Goal: Task Accomplishment & Management: Complete application form

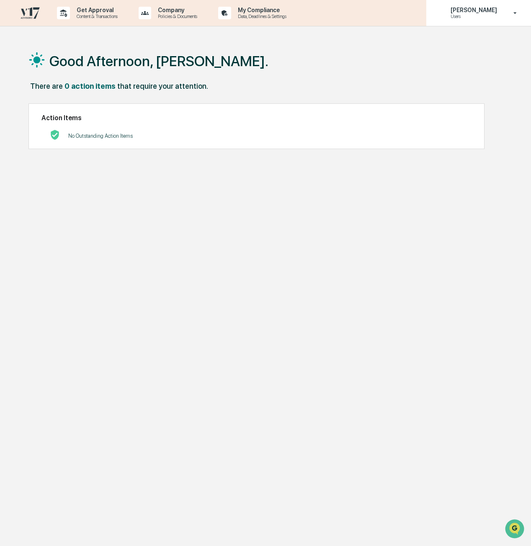
click at [469, 12] on p "[PERSON_NAME]" at bounding box center [472, 10] width 57 height 7
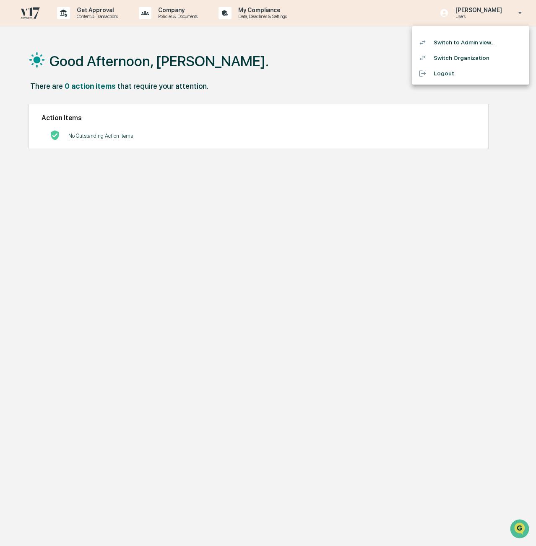
click at [474, 44] on li "Switch to Admin view..." at bounding box center [470, 43] width 117 height 16
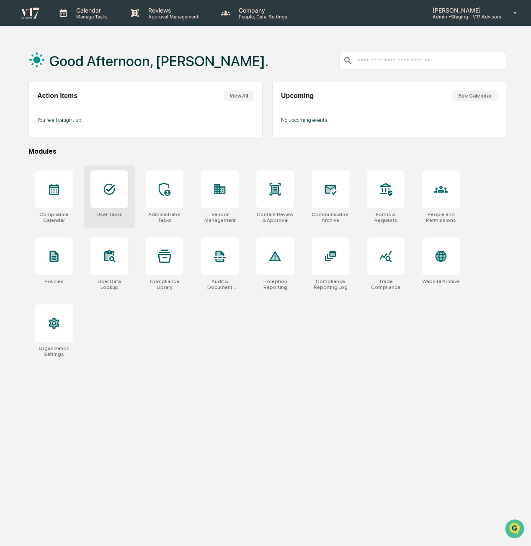
click at [106, 189] on icon at bounding box center [109, 189] width 11 height 11
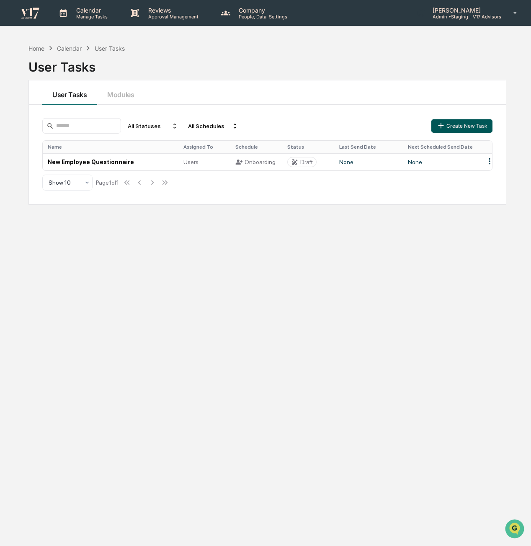
click at [471, 127] on button "Create New Task" at bounding box center [462, 125] width 61 height 13
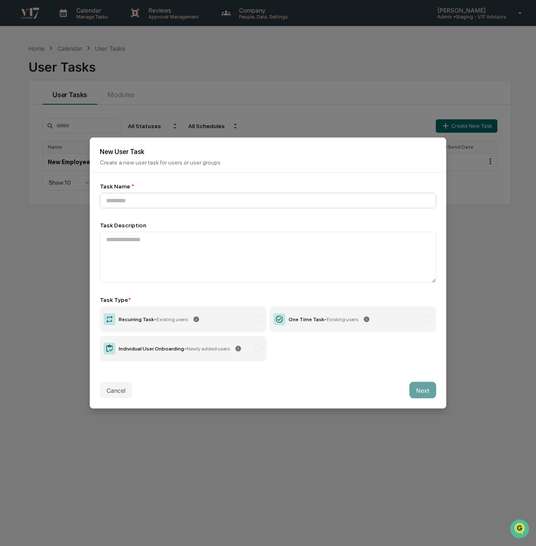
click at [272, 203] on input at bounding box center [268, 201] width 336 height 16
type input "****"
click at [417, 388] on button "Next" at bounding box center [422, 390] width 27 height 17
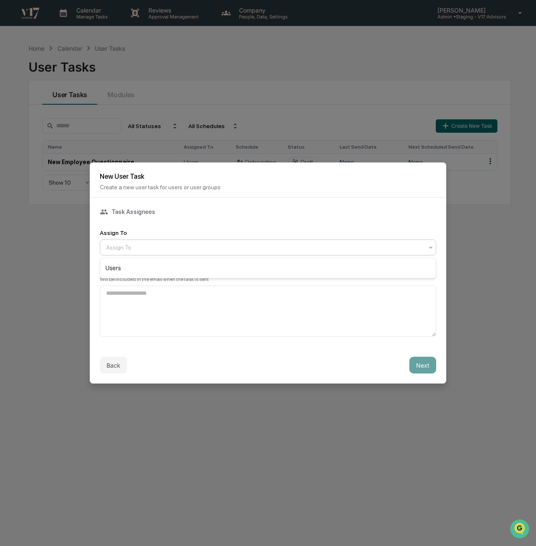
click at [403, 248] on div at bounding box center [264, 247] width 317 height 8
click at [392, 273] on div "Users" at bounding box center [267, 268] width 335 height 17
click at [427, 370] on button "Next" at bounding box center [422, 365] width 27 height 17
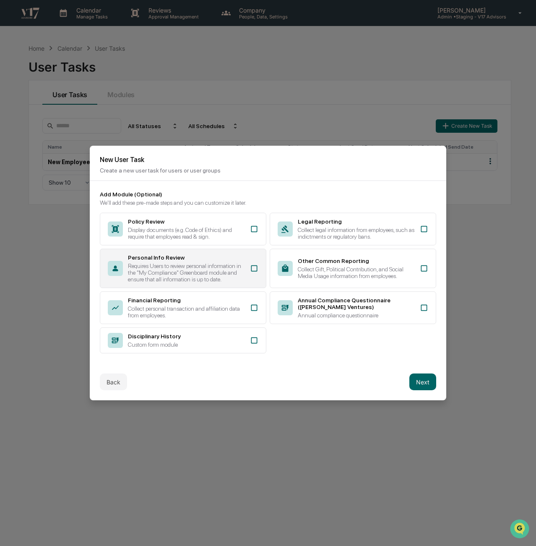
click at [175, 265] on div "Requires Users to review personal information in the "My Compliance" Greenboard…" at bounding box center [186, 273] width 117 height 20
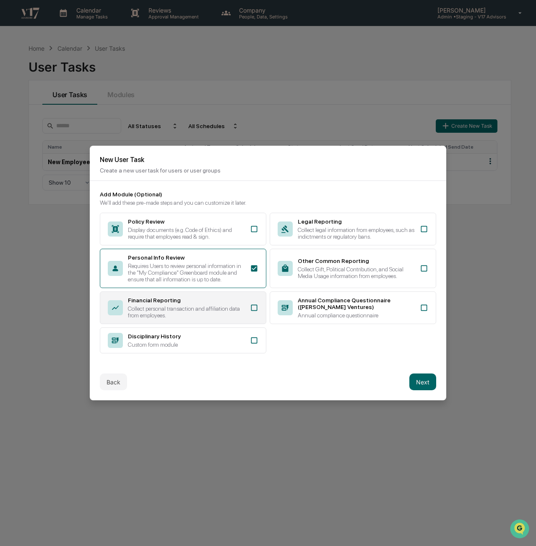
click at [182, 314] on div "Collect personal transaction and affiliation data from employees." at bounding box center [186, 311] width 117 height 13
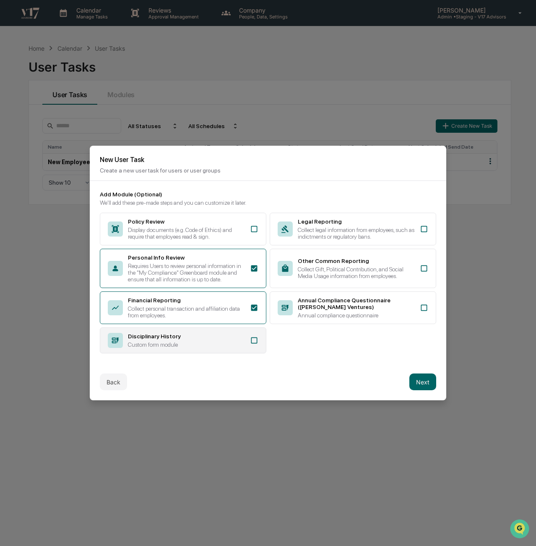
click at [204, 344] on div "Custom form module" at bounding box center [186, 345] width 117 height 7
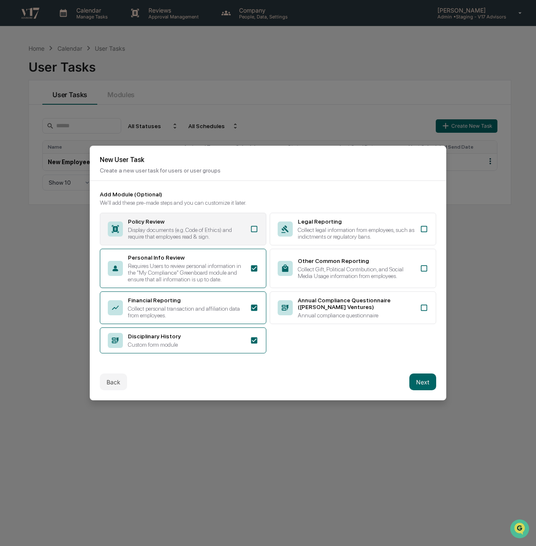
click at [236, 232] on div "Display documents (e.g. Code of Ethics) and require that employees read & sign." at bounding box center [186, 233] width 117 height 13
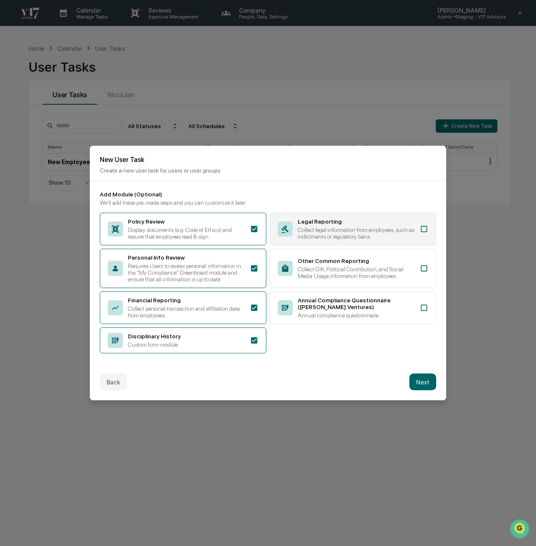
click at [319, 232] on div "Collect legal information from employees, such as indictments or regulatory ban…" at bounding box center [356, 233] width 117 height 13
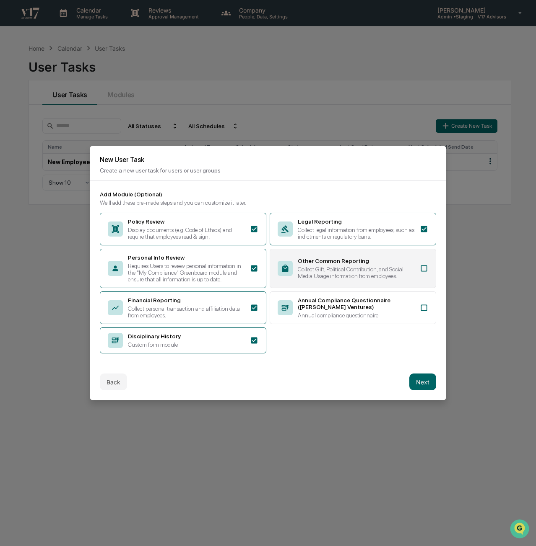
click at [329, 267] on div "Collect Gift, Political Contribution, and Social Media Usage information from e…" at bounding box center [356, 272] width 117 height 13
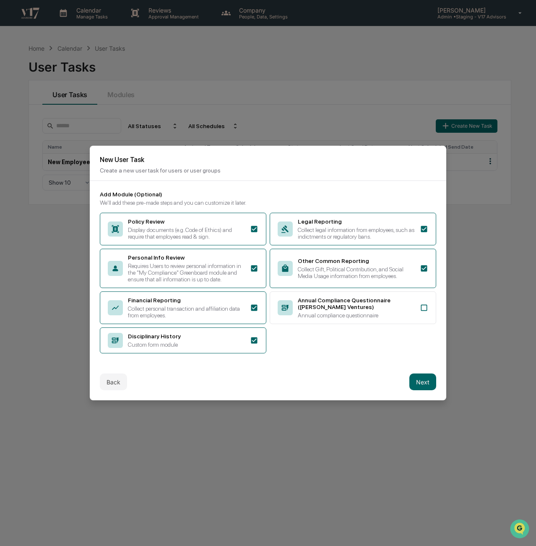
click at [424, 381] on button "Next" at bounding box center [422, 382] width 27 height 17
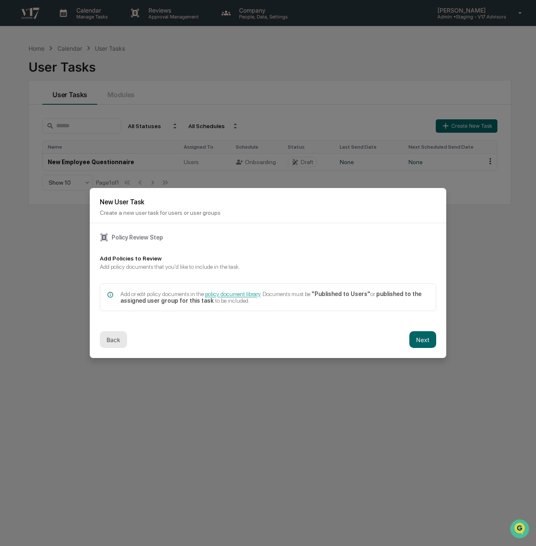
click at [105, 337] on button "Back" at bounding box center [113, 339] width 27 height 17
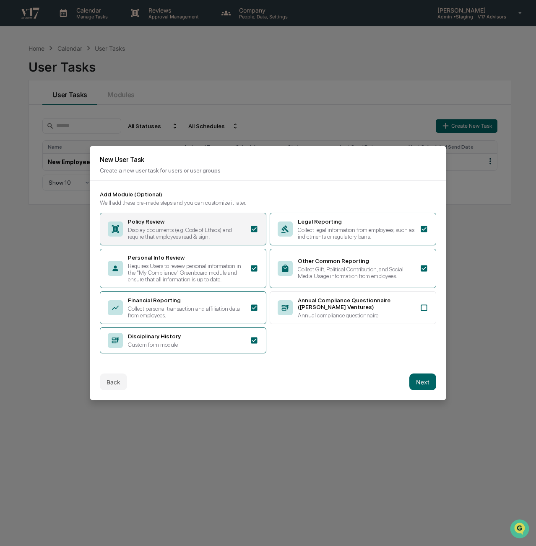
click at [178, 226] on div "Policy Review Display documents (e.g. Code of Ethics) and require that employee…" at bounding box center [186, 229] width 117 height 22
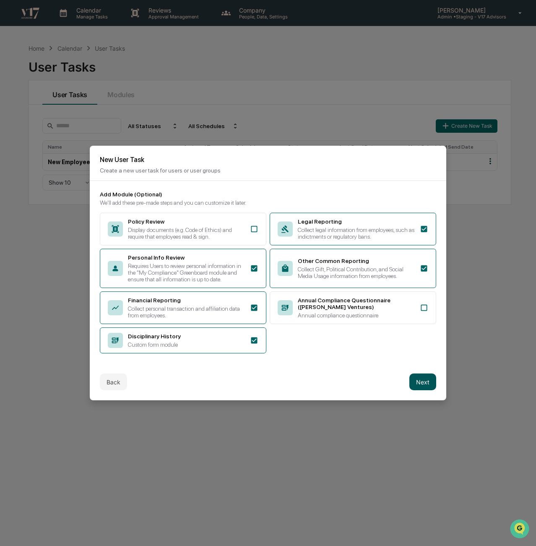
click at [425, 384] on button "Next" at bounding box center [422, 382] width 27 height 17
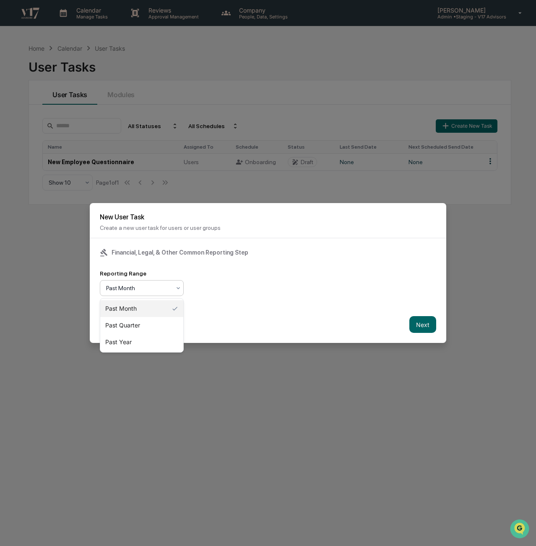
click at [166, 284] on div "Past Month" at bounding box center [138, 288] width 73 height 12
click at [154, 342] on div "Past Year" at bounding box center [141, 342] width 83 height 17
click at [432, 329] on button "Next" at bounding box center [422, 324] width 27 height 17
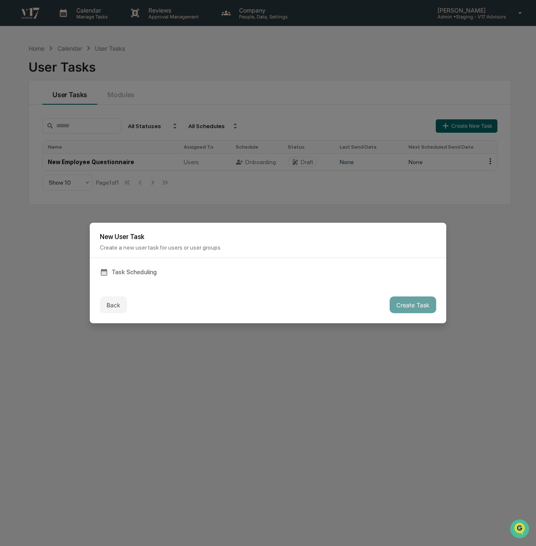
click at [144, 270] on div "Task Scheduling" at bounding box center [268, 272] width 336 height 8
click at [122, 243] on div "New User Task Create a new user task for users or user groups" at bounding box center [268, 240] width 356 height 35
click at [134, 269] on div "Task Scheduling" at bounding box center [268, 272] width 336 height 8
click at [116, 275] on div "Task Scheduling" at bounding box center [268, 272] width 336 height 8
click at [156, 280] on div "Task Scheduling" at bounding box center [268, 272] width 356 height 28
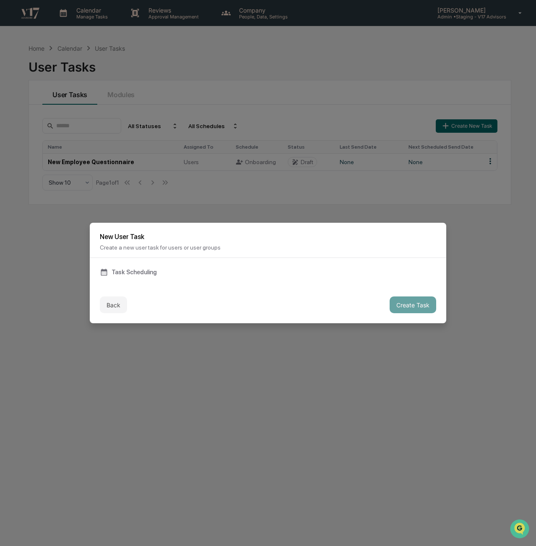
click at [156, 280] on div "Task Scheduling" at bounding box center [268, 272] width 356 height 28
click at [107, 300] on button "Back" at bounding box center [113, 305] width 27 height 17
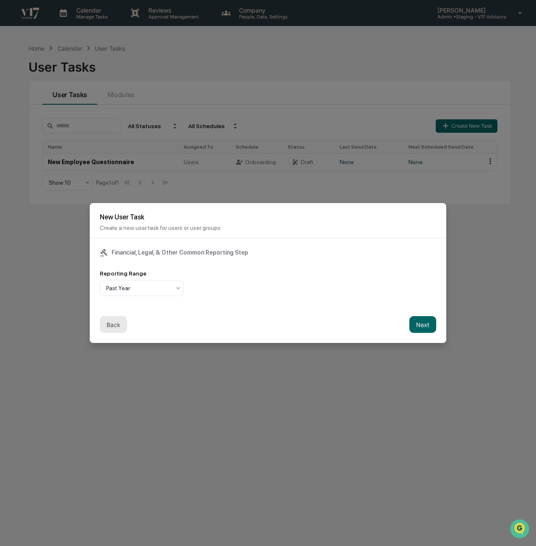
click at [106, 326] on button "Back" at bounding box center [113, 324] width 27 height 17
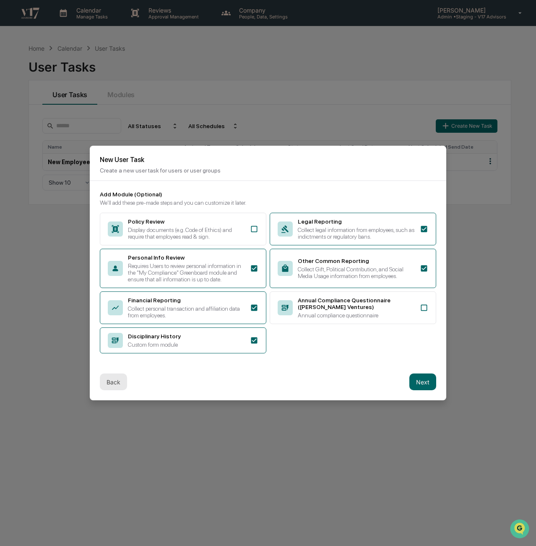
click at [120, 380] on button "Back" at bounding box center [113, 382] width 27 height 17
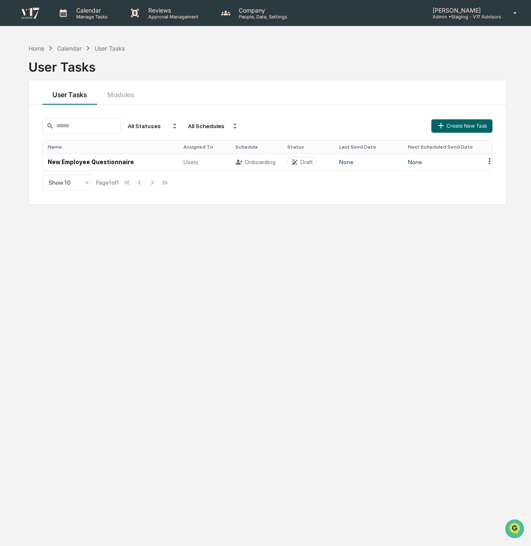
click at [119, 383] on div "Home Calendar User Tasks User Tasks User Tasks Modules All Statuses All Schedul…" at bounding box center [267, 313] width 503 height 546
click at [469, 127] on button "Create New Task" at bounding box center [462, 125] width 61 height 13
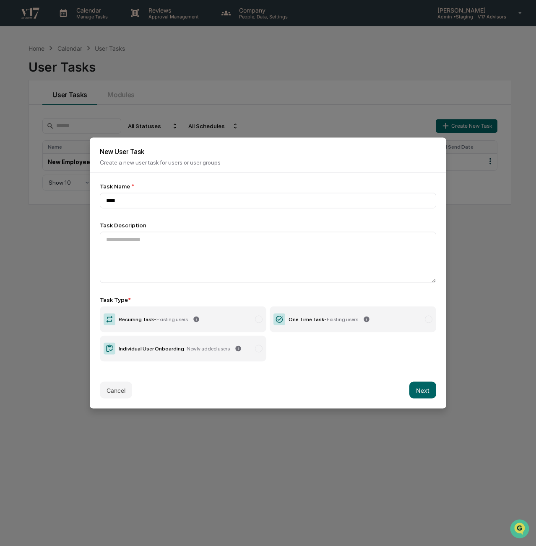
type input "****"
click at [322, 325] on label "One Time Task - Existing users" at bounding box center [352, 320] width 166 height 26
click at [424, 390] on button "Next" at bounding box center [422, 390] width 27 height 17
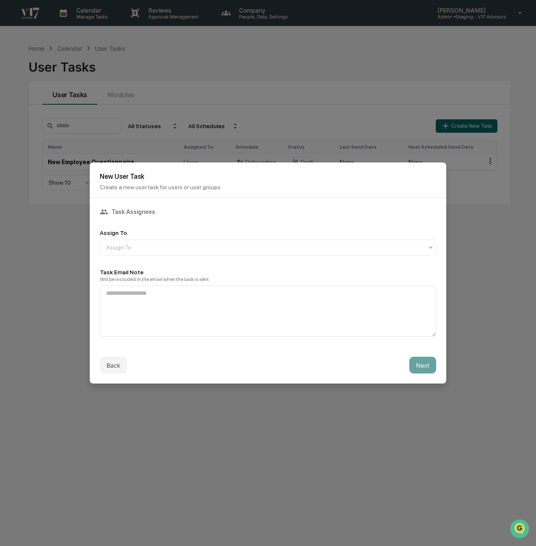
click at [348, 256] on div "Task Assignees Assign To Assign To Task Email Note Will be included in the emai…" at bounding box center [268, 272] width 336 height 129
click at [332, 239] on div "Assign To Assign To" at bounding box center [268, 243] width 336 height 26
click at [334, 248] on div at bounding box center [264, 247] width 317 height 8
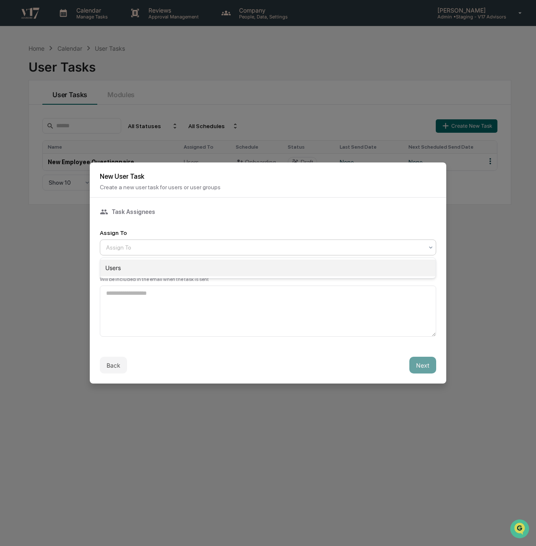
click at [327, 266] on div "Users" at bounding box center [267, 268] width 335 height 17
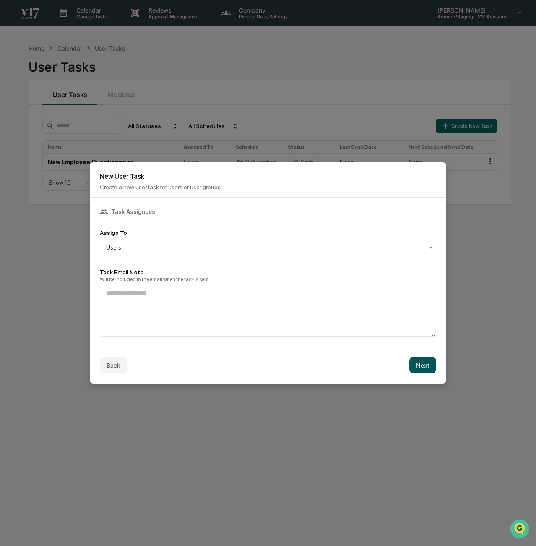
click at [426, 361] on button "Next" at bounding box center [422, 365] width 27 height 17
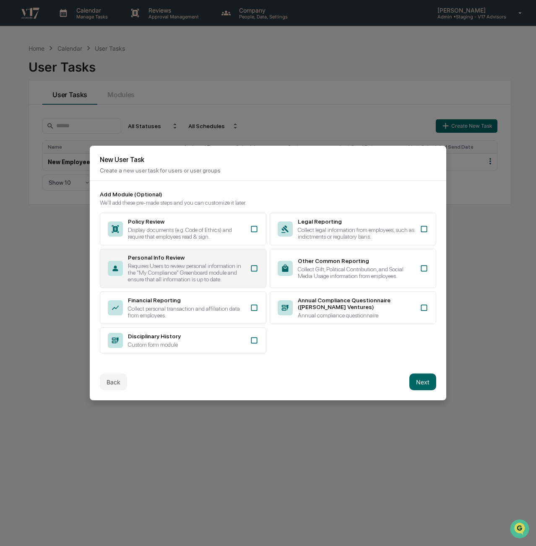
click at [202, 264] on div "Requires Users to review personal information in the "My Compliance" Greenboard…" at bounding box center [186, 273] width 117 height 20
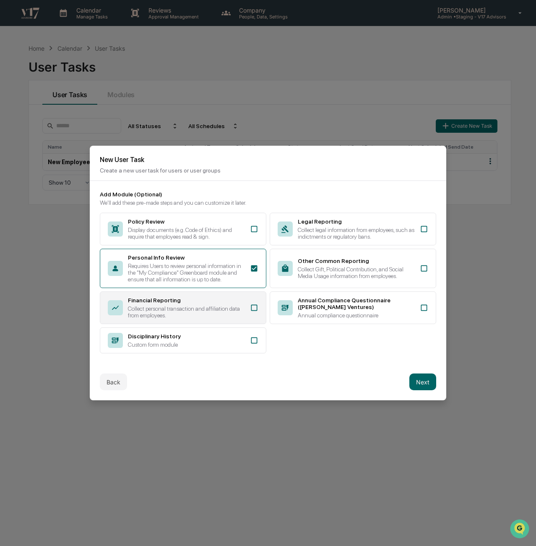
click at [212, 305] on div "Financial Reporting Collect personal transaction and affiliation data from empl…" at bounding box center [186, 308] width 117 height 22
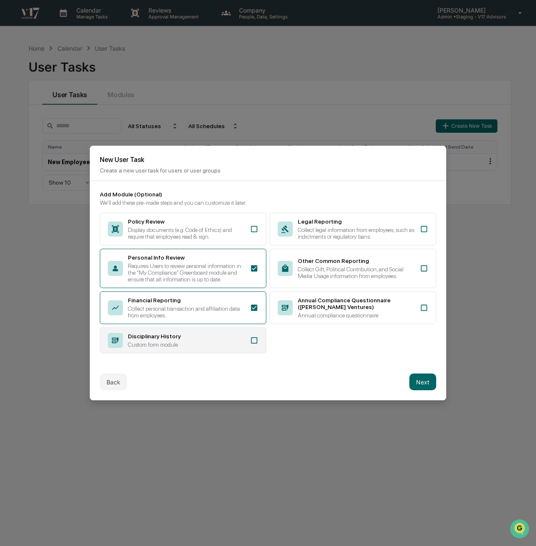
click at [215, 339] on div "Disciplinary History" at bounding box center [186, 336] width 117 height 7
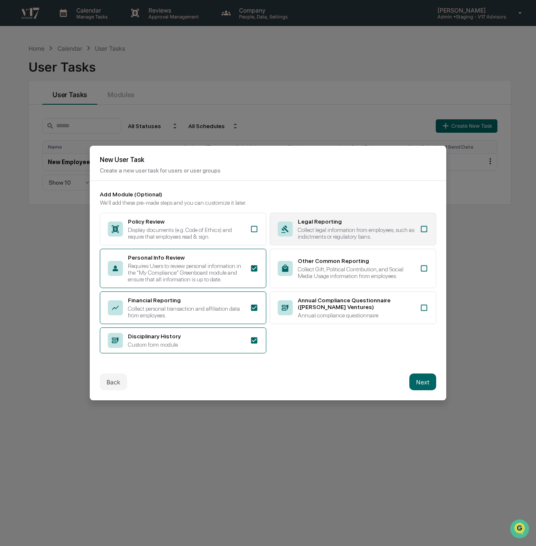
click at [370, 232] on div "Collect legal information from employees, such as indictments or regulatory ban…" at bounding box center [356, 233] width 117 height 13
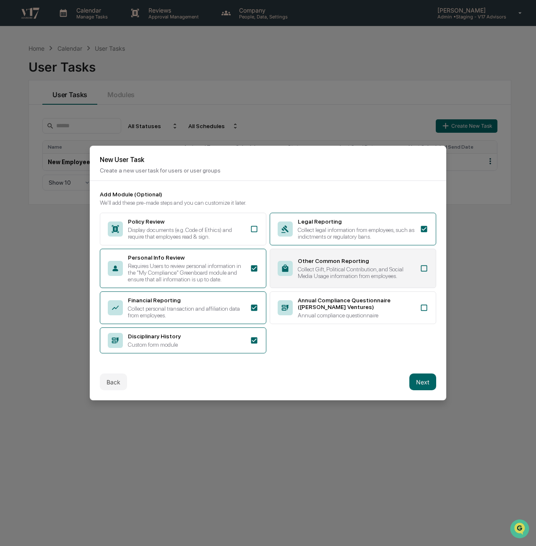
click at [369, 265] on div "Other Common Reporting Collect Gift, Political Contribution, and Social Media U…" at bounding box center [356, 269] width 117 height 22
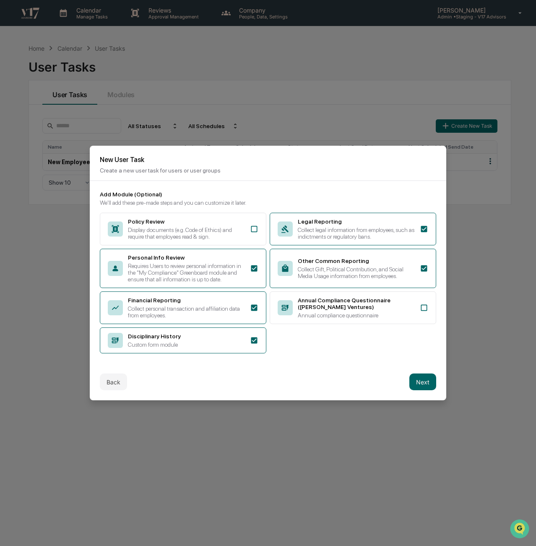
click at [430, 391] on button "Next" at bounding box center [422, 382] width 27 height 17
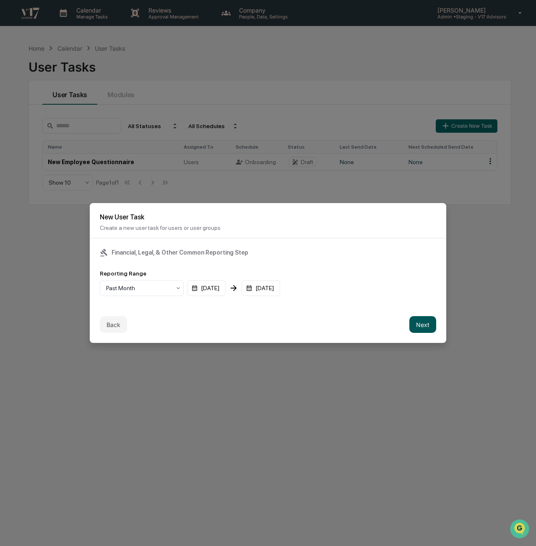
click at [417, 327] on button "Next" at bounding box center [422, 324] width 27 height 17
click at [102, 285] on div "mm/dd/yyyy" at bounding box center [126, 288] width 52 height 16
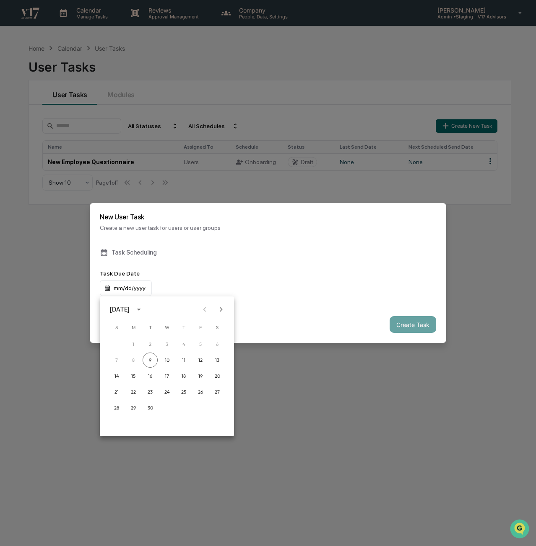
click at [132, 287] on div at bounding box center [268, 273] width 536 height 546
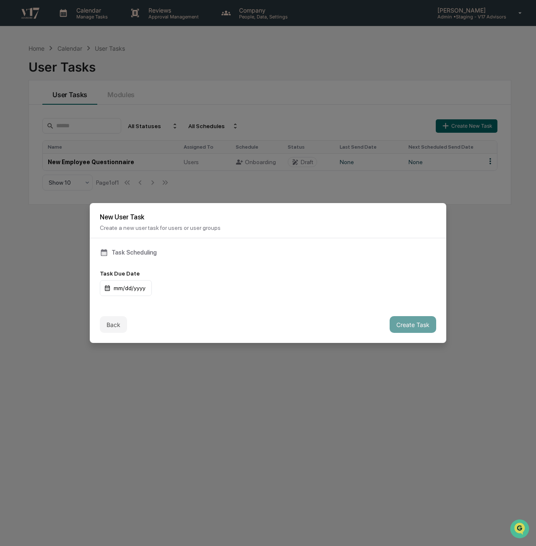
click at [133, 287] on div "mm/dd/yyyy" at bounding box center [126, 288] width 52 height 16
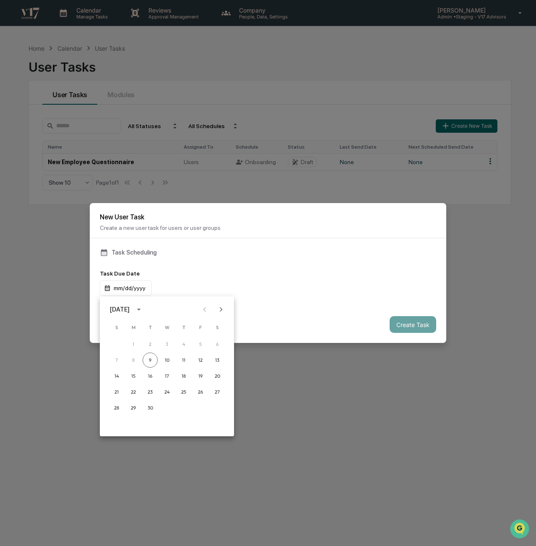
click at [221, 311] on icon "Next month" at bounding box center [220, 309] width 9 height 9
click at [222, 311] on icon "Next month" at bounding box center [220, 309] width 9 height 9
click at [201, 378] on button "16" at bounding box center [200, 376] width 15 height 15
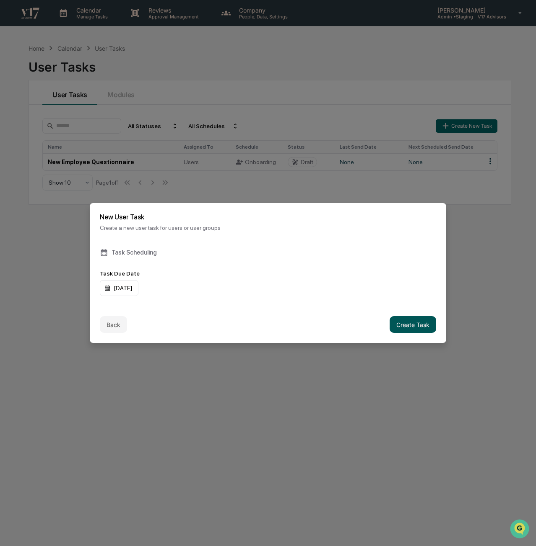
click at [412, 327] on button "Create Task" at bounding box center [412, 324] width 47 height 17
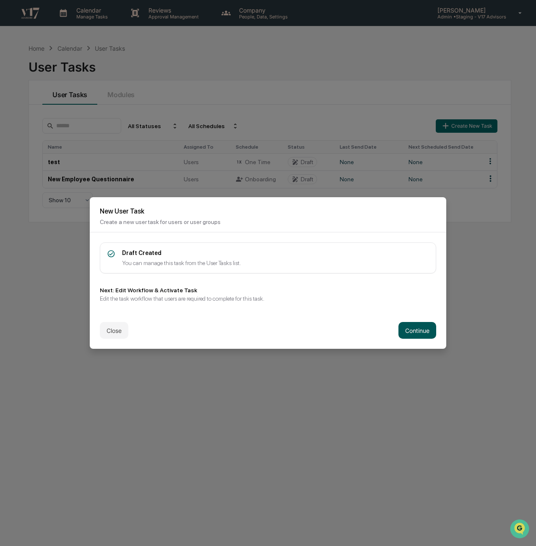
click at [415, 331] on button "Continue" at bounding box center [417, 330] width 38 height 17
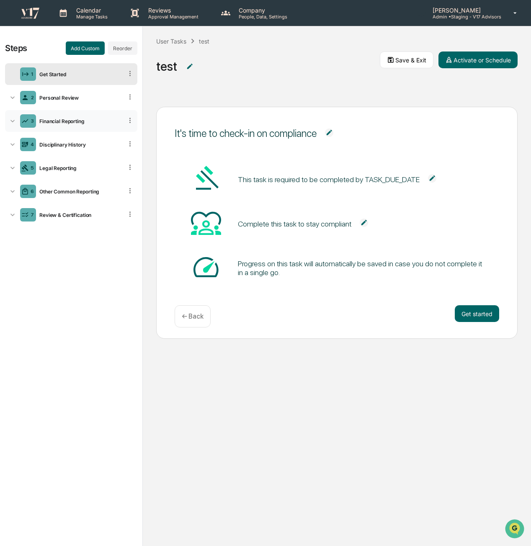
click at [78, 119] on div "Financial Reporting" at bounding box center [79, 121] width 87 height 6
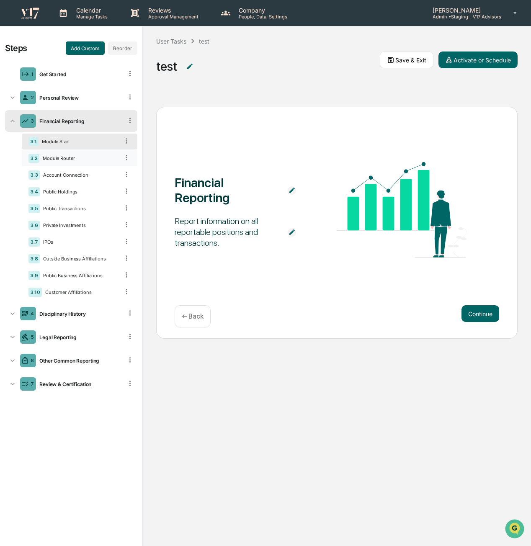
click at [80, 158] on div "Module Router" at bounding box center [79, 158] width 80 height 6
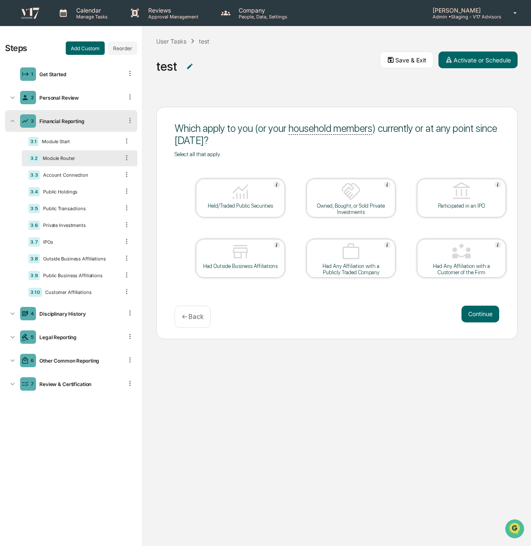
click at [278, 185] on img at bounding box center [277, 184] width 7 height 7
click at [278, 185] on div at bounding box center [241, 191] width 84 height 21
click at [291, 160] on table "Held/Traded Public Securities Owned, Bought, or Sold Private Investments Partic…" at bounding box center [351, 229] width 353 height 142
click at [89, 177] on div "Account Connection" at bounding box center [80, 175] width 80 height 6
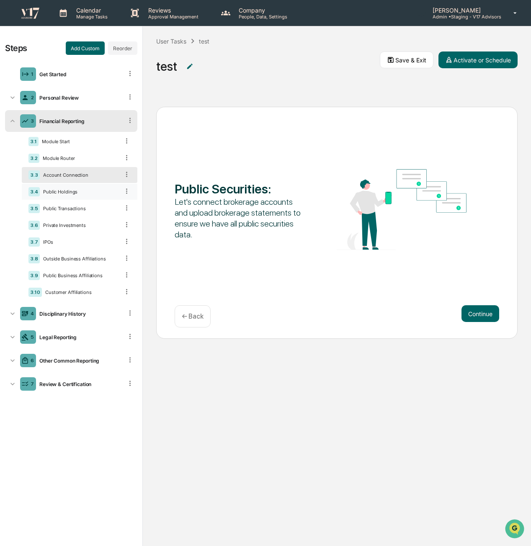
click at [89, 195] on div "3.4 Public Holdings" at bounding box center [80, 192] width 116 height 16
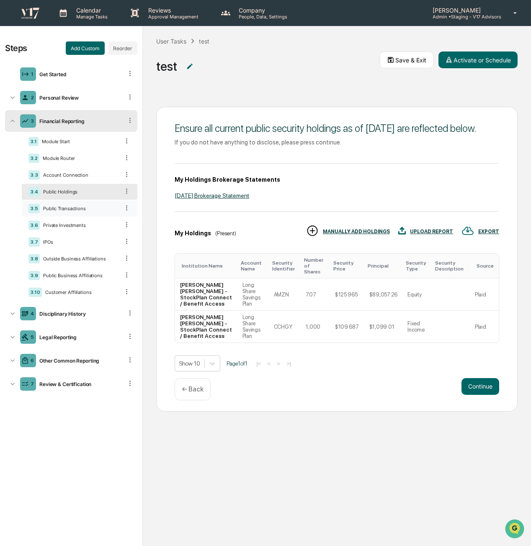
click at [92, 212] on div "3.5 Public Transactions" at bounding box center [80, 209] width 116 height 16
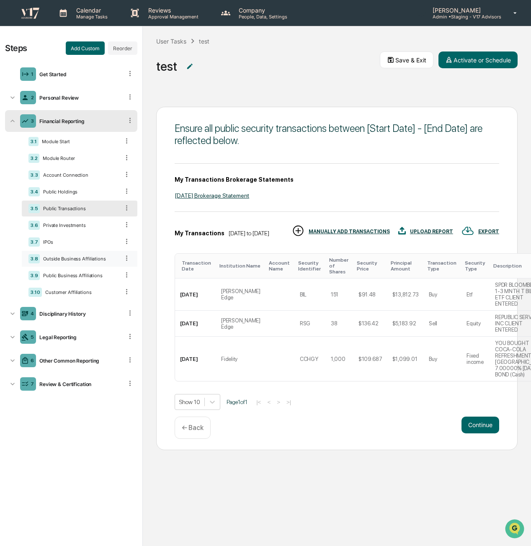
click at [87, 259] on div "Outside Business Affiliations" at bounding box center [80, 259] width 80 height 6
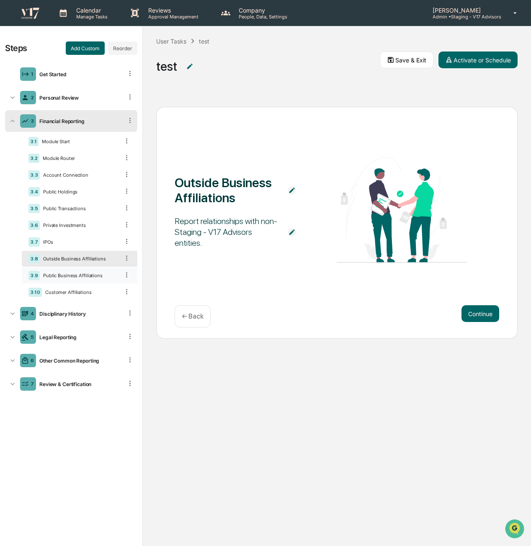
click at [96, 275] on div "Public Business Affiliations" at bounding box center [80, 276] width 80 height 6
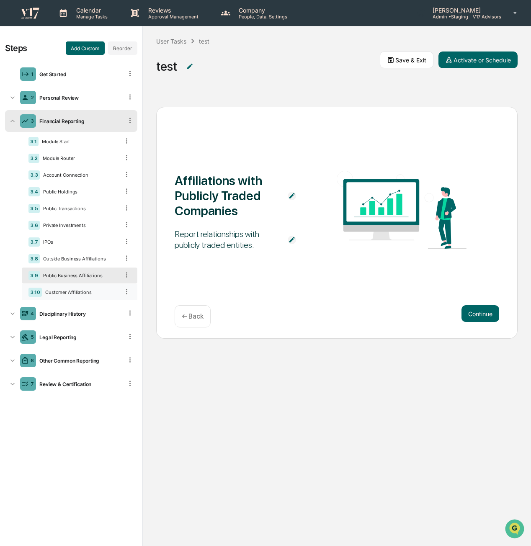
click at [93, 295] on div "3.10 Customer Affiliations" at bounding box center [80, 293] width 116 height 16
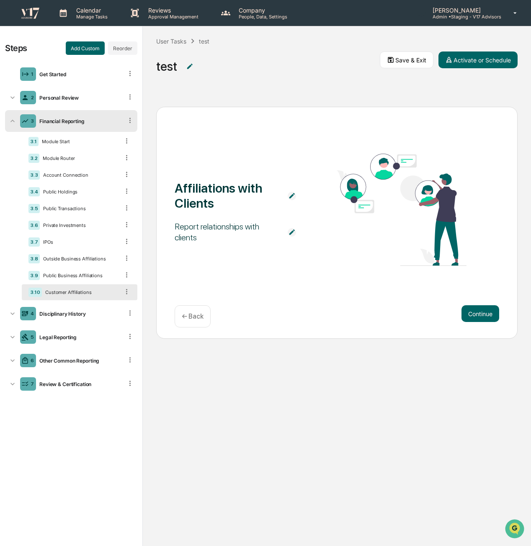
click at [131, 121] on icon at bounding box center [130, 120] width 8 height 8
click at [85, 125] on div "3 Financial Reporting" at bounding box center [71, 121] width 132 height 22
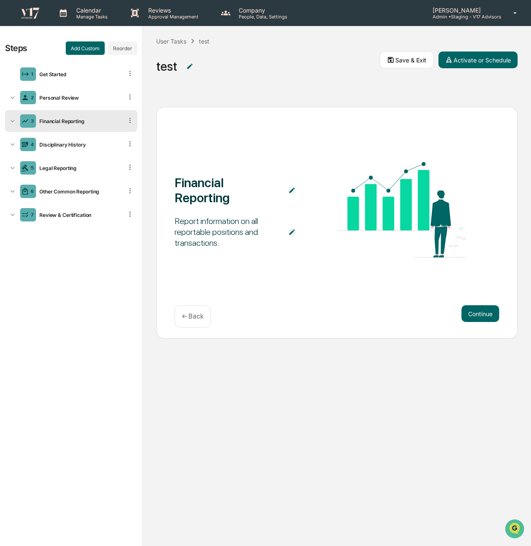
click at [84, 125] on div "3 Financial Reporting" at bounding box center [71, 121] width 132 height 22
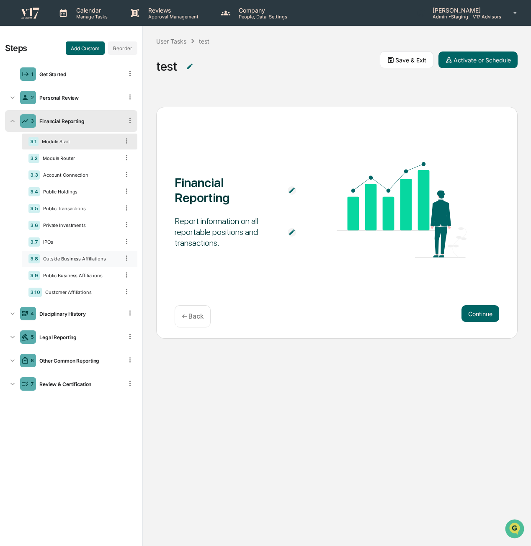
click at [82, 258] on div "Outside Business Affiliations" at bounding box center [80, 259] width 80 height 6
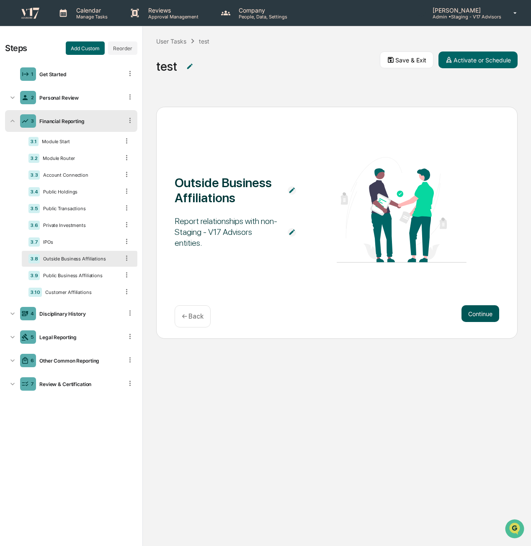
click at [489, 316] on button "Continue" at bounding box center [481, 313] width 38 height 17
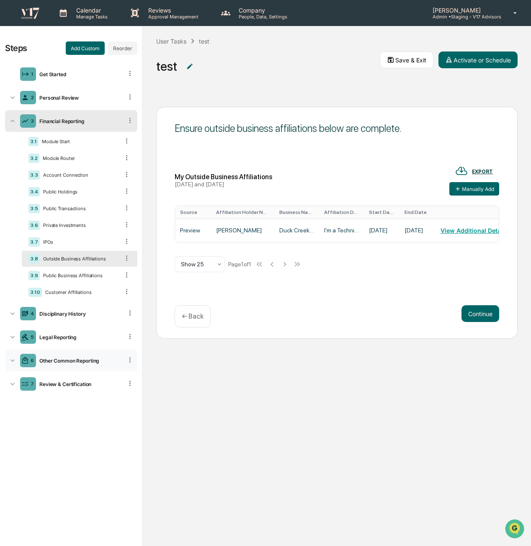
click at [84, 362] on div "Other Common Reporting" at bounding box center [79, 361] width 87 height 6
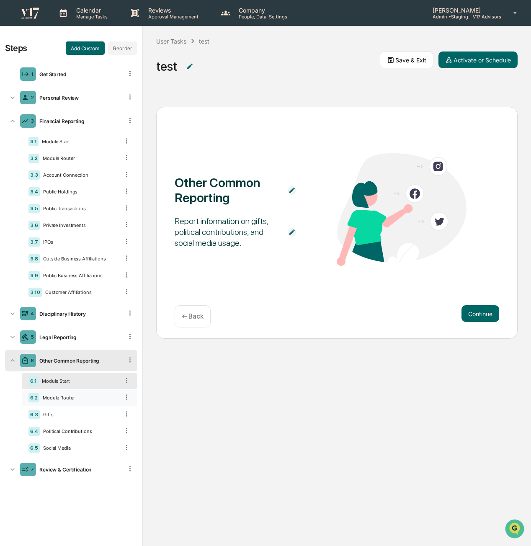
click at [80, 404] on div "6.2 Module Router" at bounding box center [80, 398] width 116 height 16
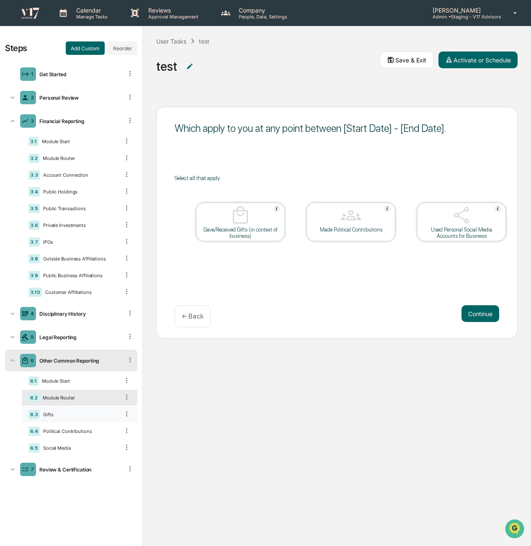
click at [80, 412] on div "6.3 Gifts" at bounding box center [80, 415] width 116 height 16
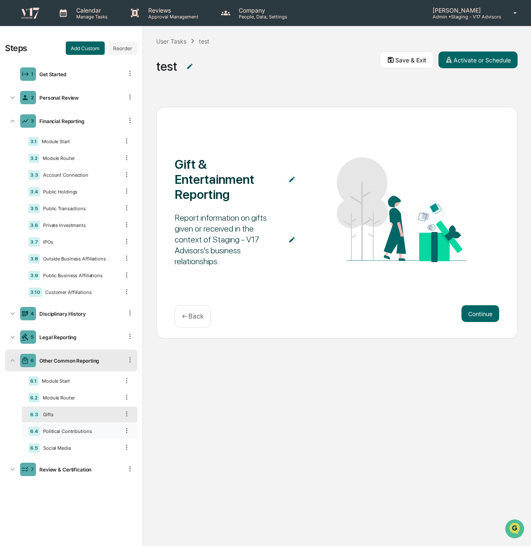
click at [93, 437] on div "6.4 Political Contributions" at bounding box center [80, 432] width 116 height 16
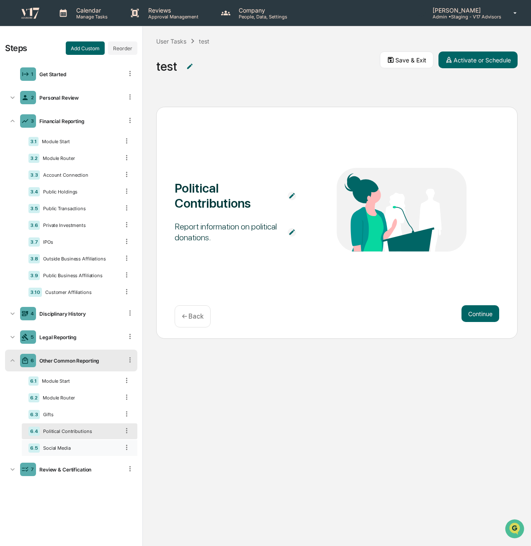
click at [96, 450] on div "Social Media" at bounding box center [80, 448] width 80 height 6
